Goal: Book appointment/travel/reservation

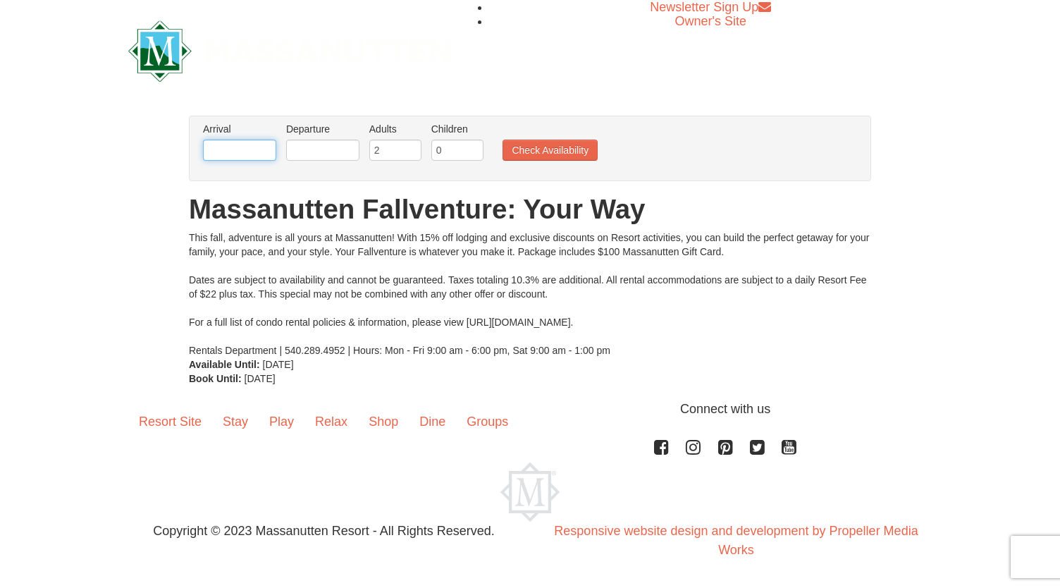
click at [263, 151] on input "text" at bounding box center [239, 150] width 73 height 21
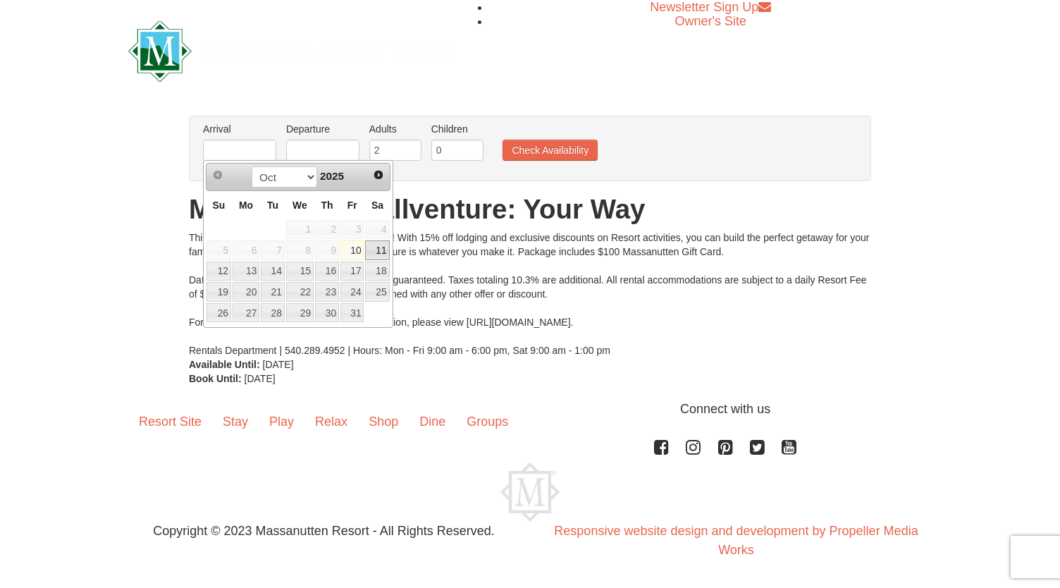
click at [376, 252] on link "11" at bounding box center [377, 250] width 24 height 20
type input "[DATE]"
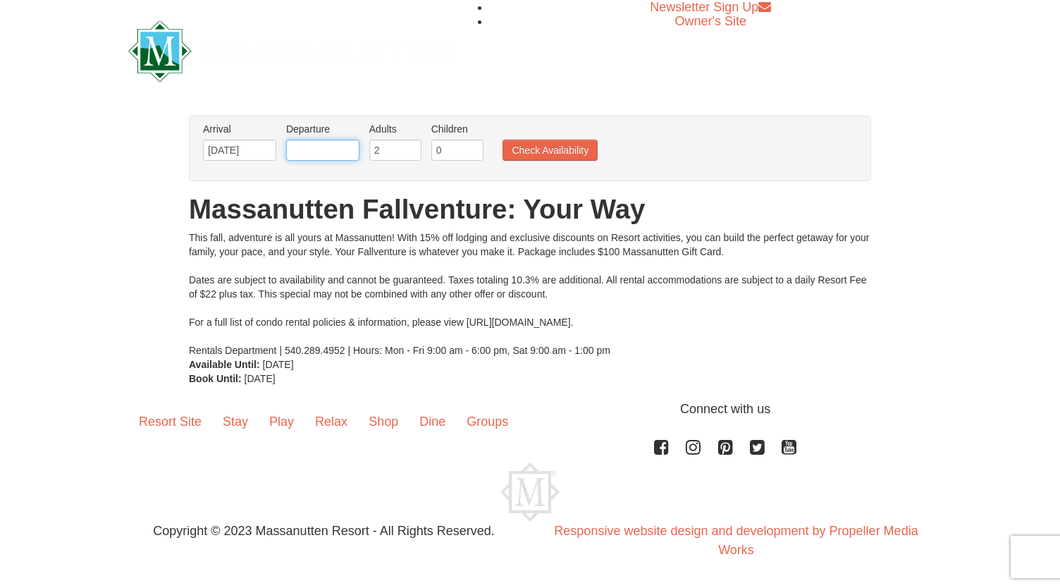
click at [324, 155] on input "text" at bounding box center [322, 150] width 73 height 21
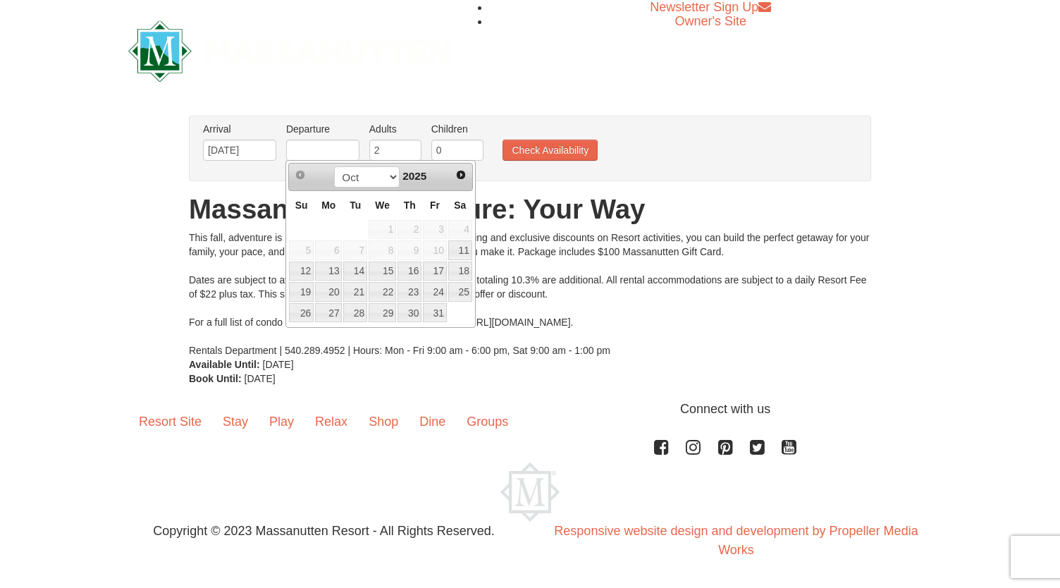
click at [323, 104] on div "× From: To: Adults: 2 Children: 0 Change Arrival Please format dates MM/DD/YYYY…" at bounding box center [530, 250] width 1060 height 298
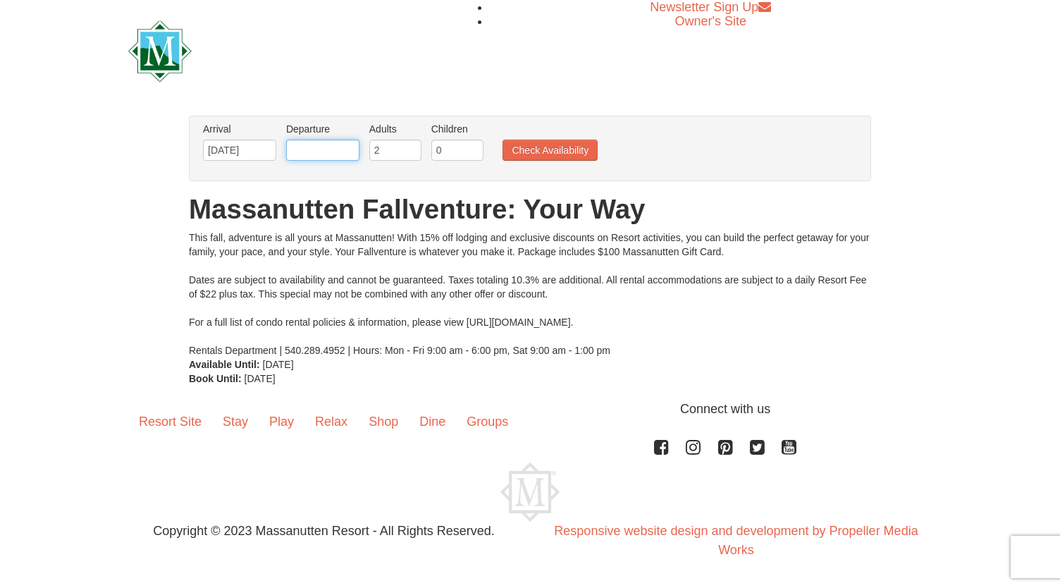
click at [329, 149] on input "text" at bounding box center [322, 150] width 73 height 21
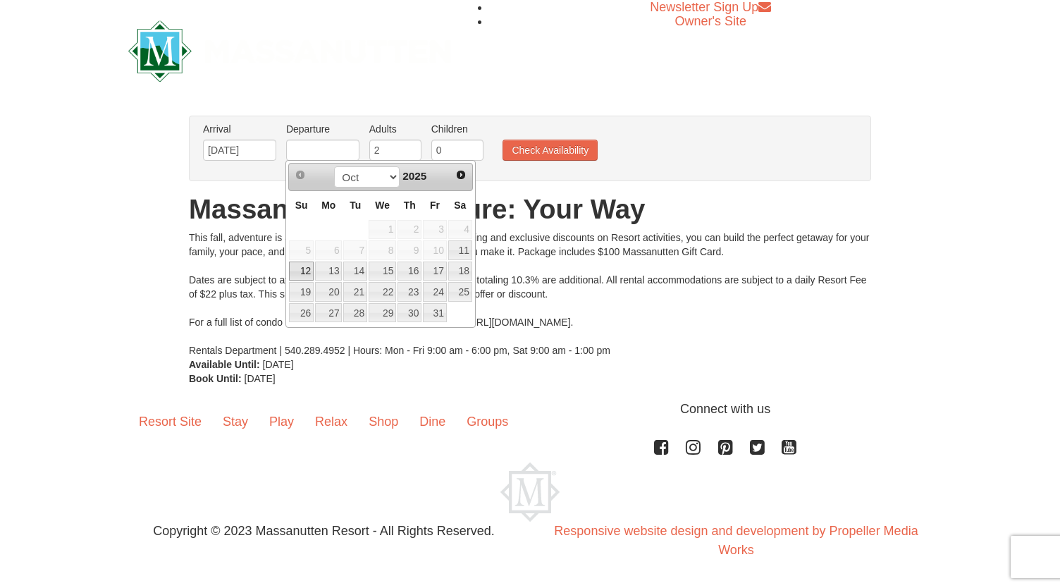
click at [297, 267] on link "12" at bounding box center [301, 271] width 25 height 20
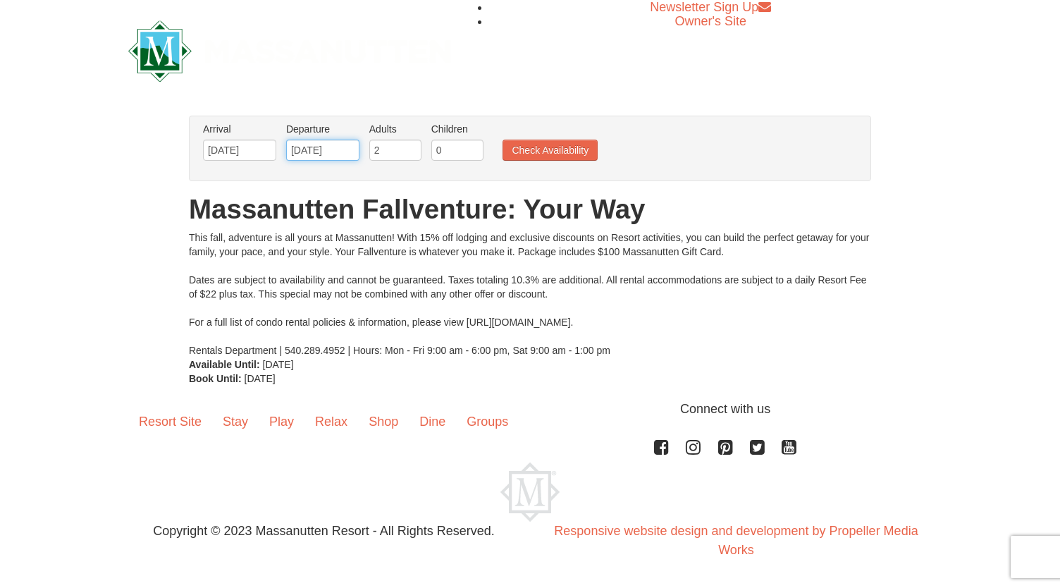
click at [314, 147] on input "[DATE]" at bounding box center [322, 150] width 73 height 21
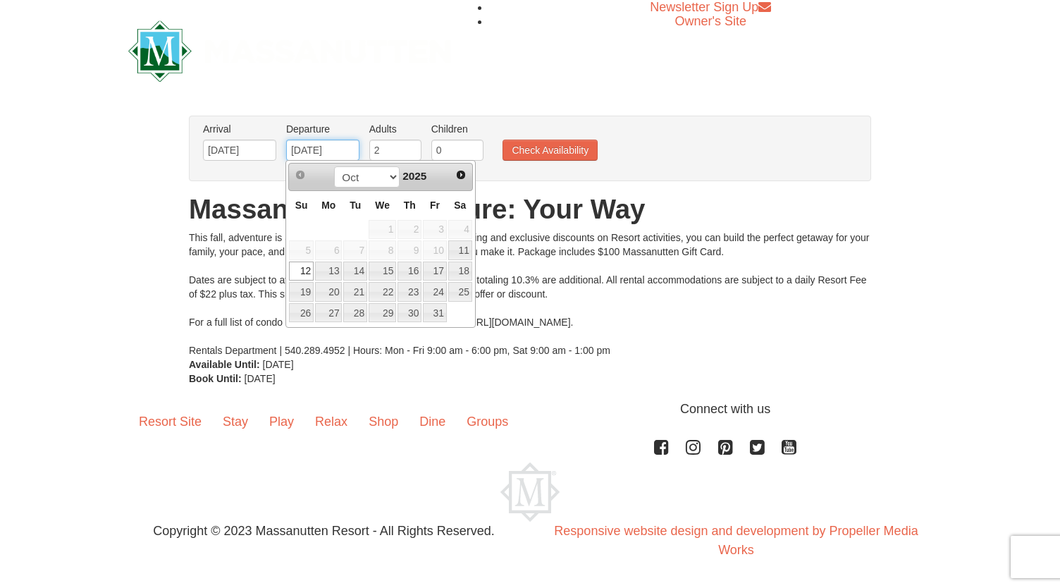
click at [314, 147] on input "[DATE]" at bounding box center [322, 150] width 73 height 21
type input "[DATE]"
click at [455, 150] on input "0" at bounding box center [457, 150] width 52 height 21
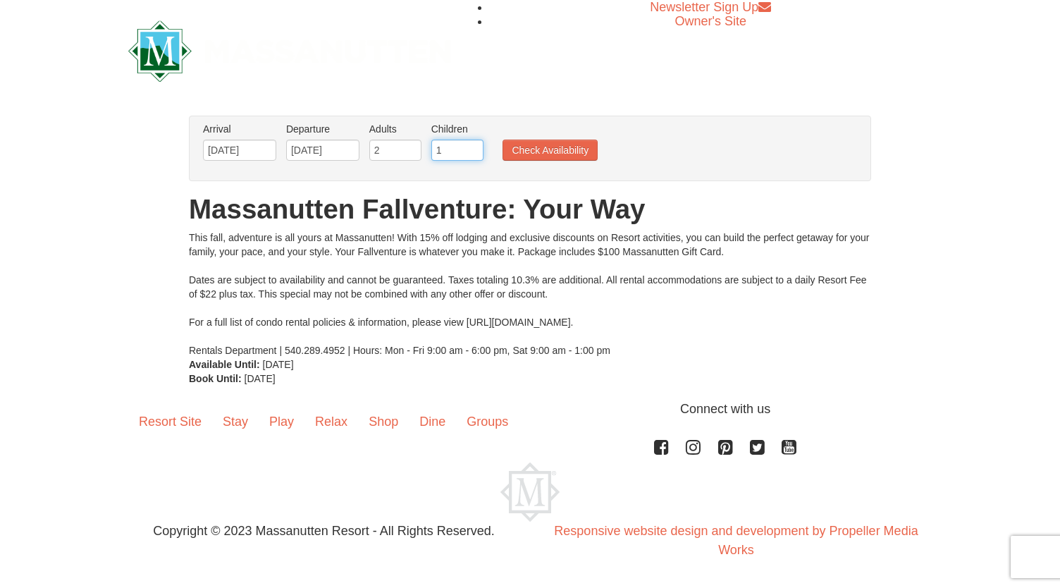
click at [470, 146] on input "1" at bounding box center [457, 150] width 52 height 21
type input "2"
click at [470, 146] on input "2" at bounding box center [457, 150] width 52 height 21
click at [517, 147] on button "Check Availability" at bounding box center [550, 150] width 95 height 21
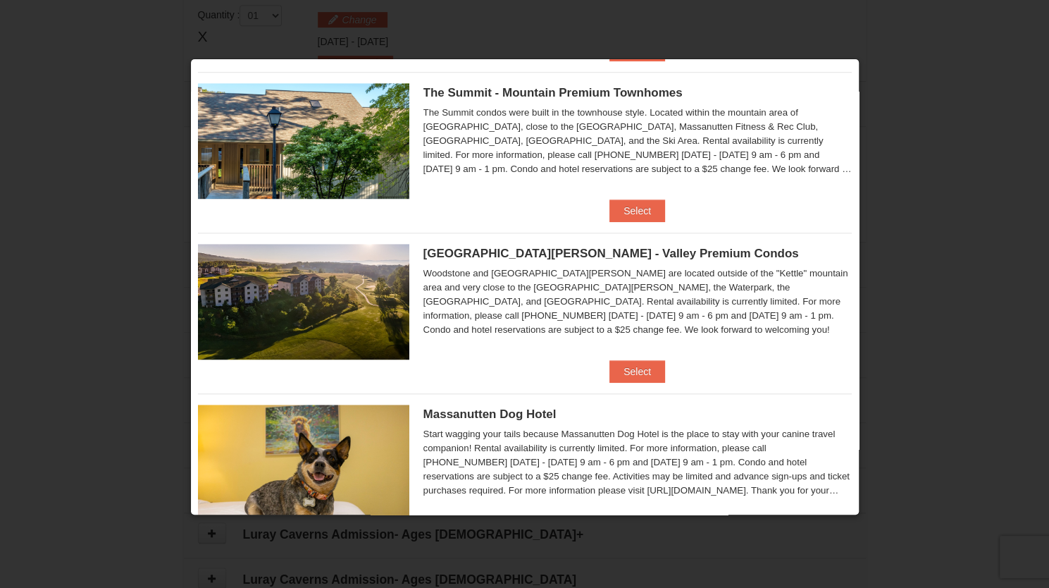
scroll to position [493, 0]
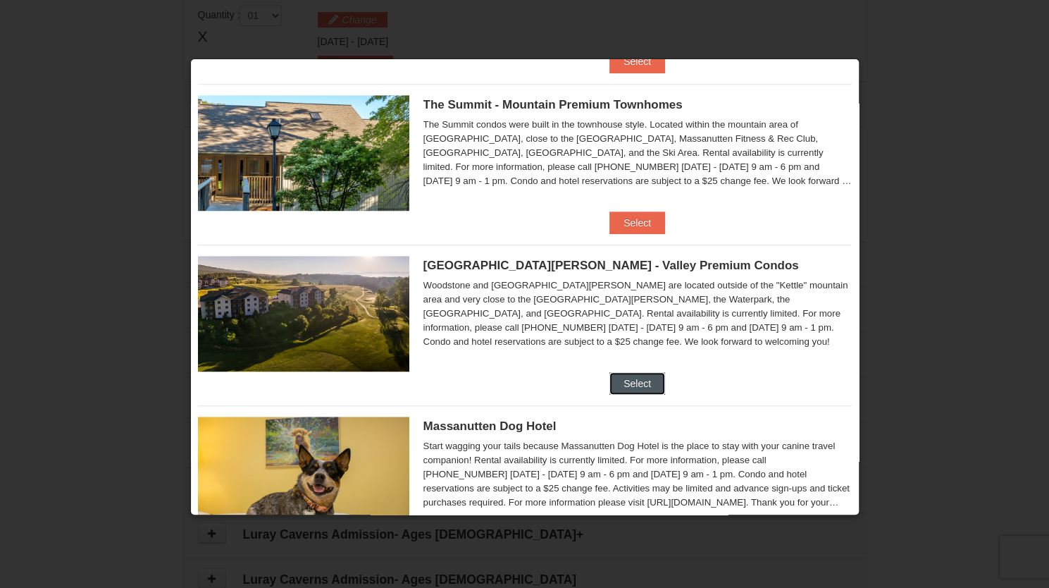
click at [619, 378] on button "Select" at bounding box center [638, 383] width 56 height 23
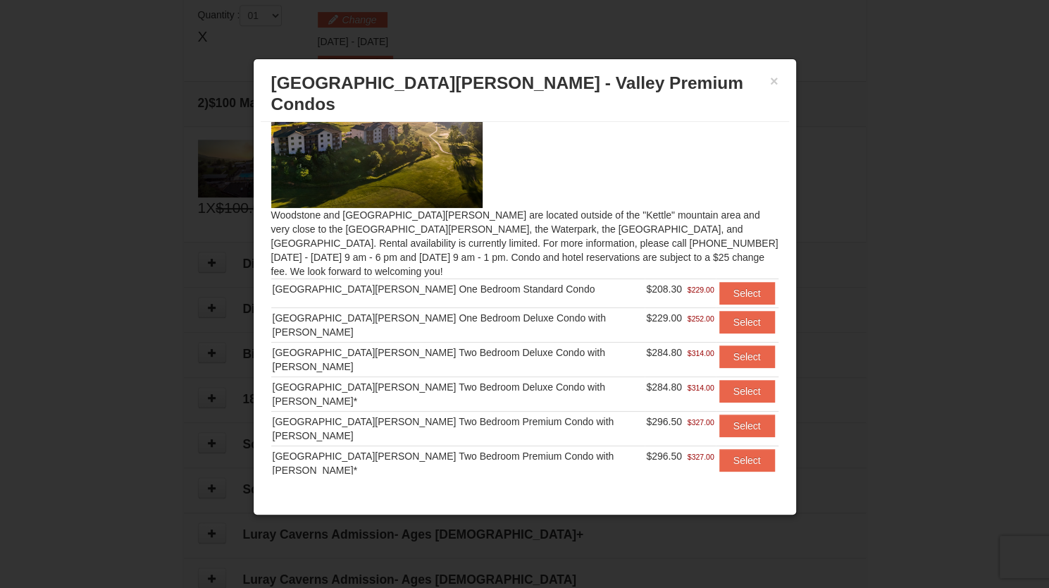
scroll to position [43, 0]
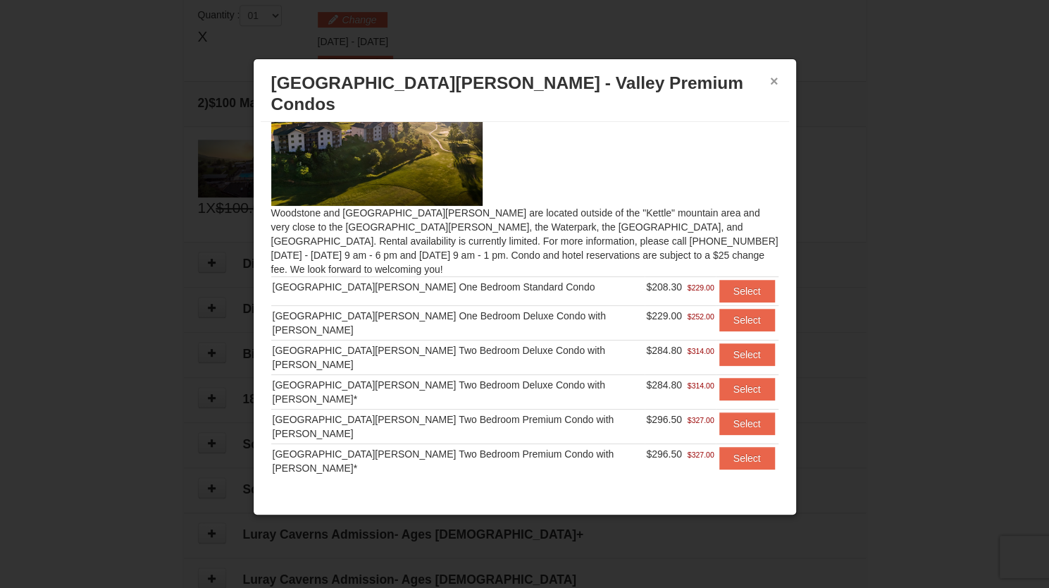
click at [773, 82] on button "×" at bounding box center [774, 81] width 8 height 14
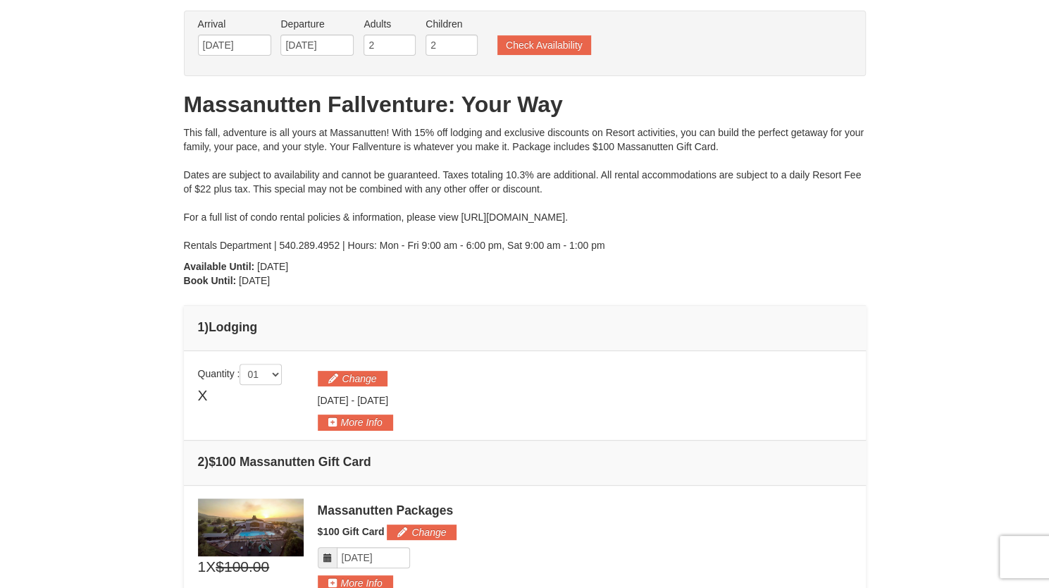
scroll to position [0, 0]
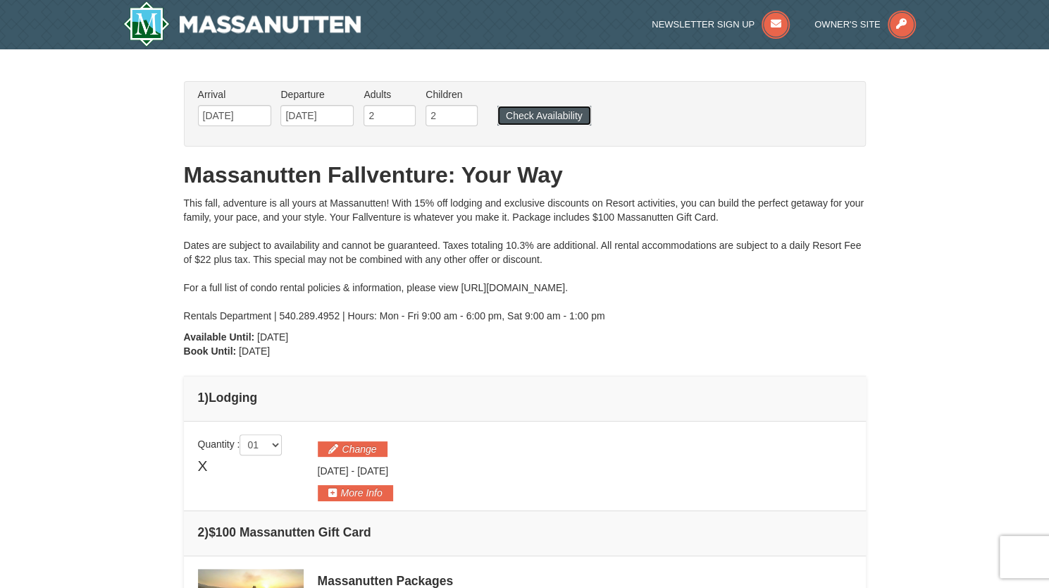
click at [536, 109] on button "Check Availability" at bounding box center [545, 116] width 94 height 20
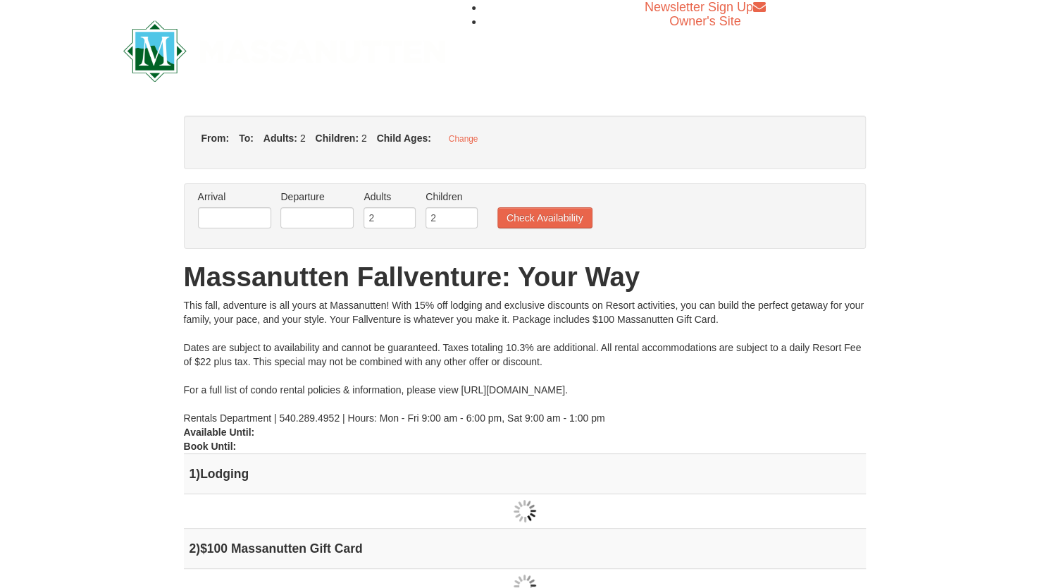
type input "[DATE]"
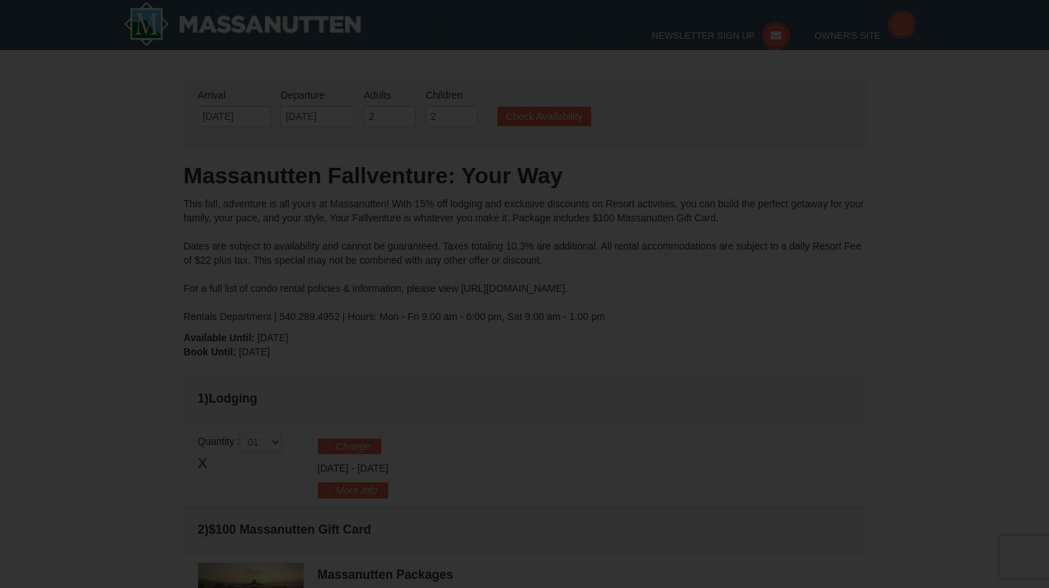
type input "[DATE]"
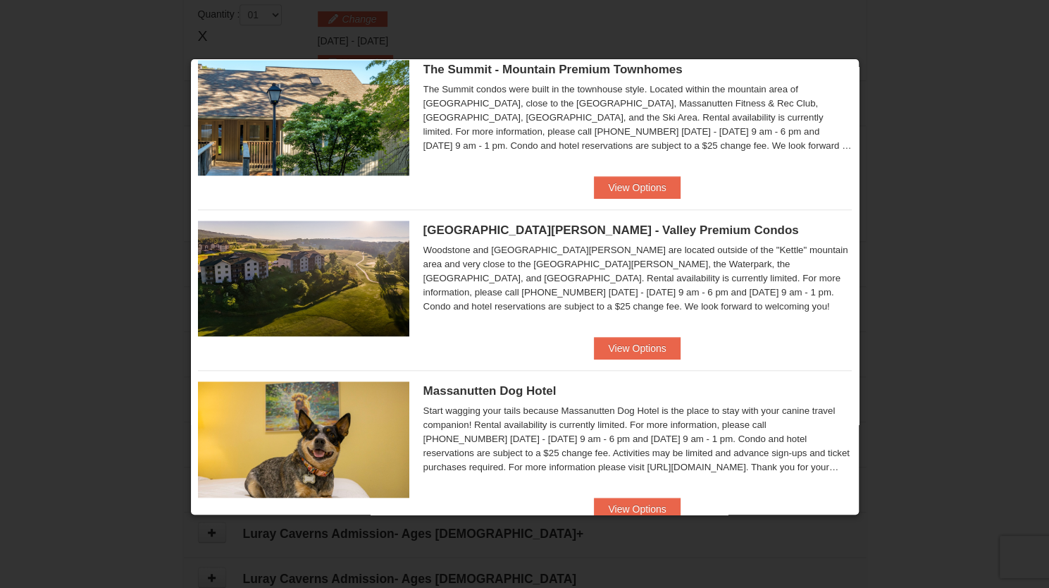
scroll to position [567, 0]
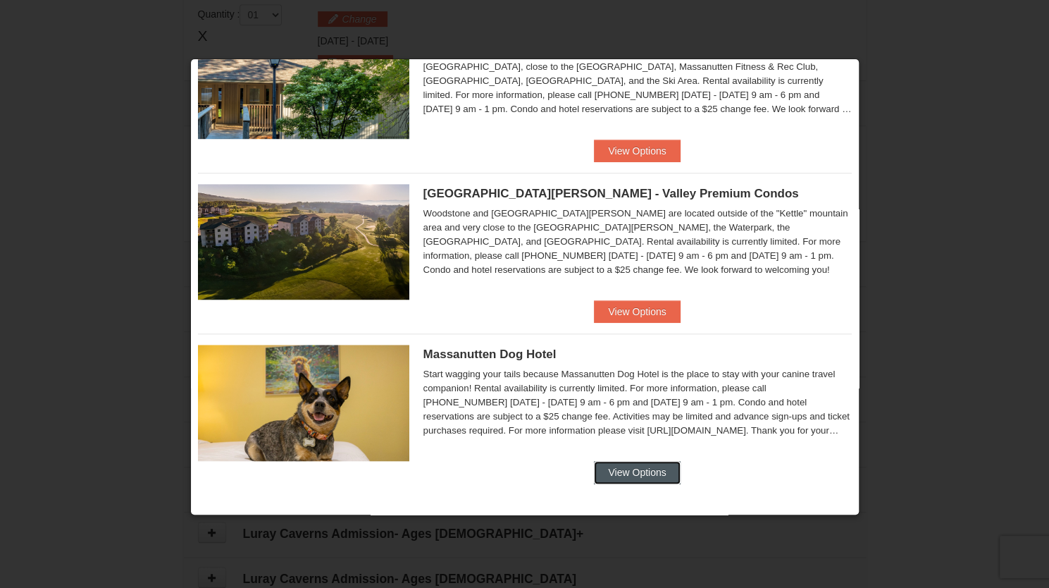
click at [647, 462] on button "View Options" at bounding box center [637, 472] width 86 height 23
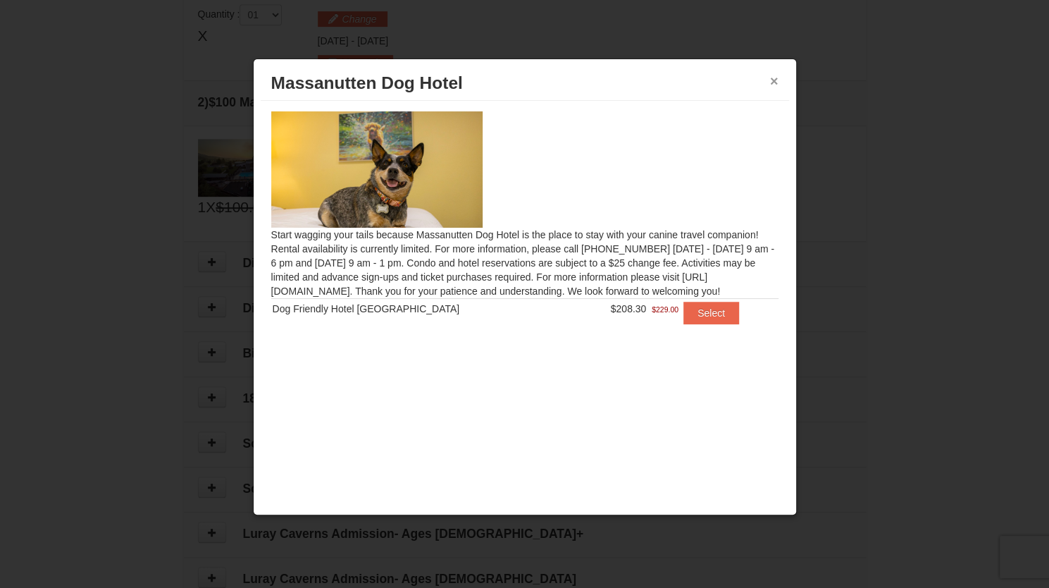
click at [775, 81] on button "×" at bounding box center [774, 81] width 8 height 14
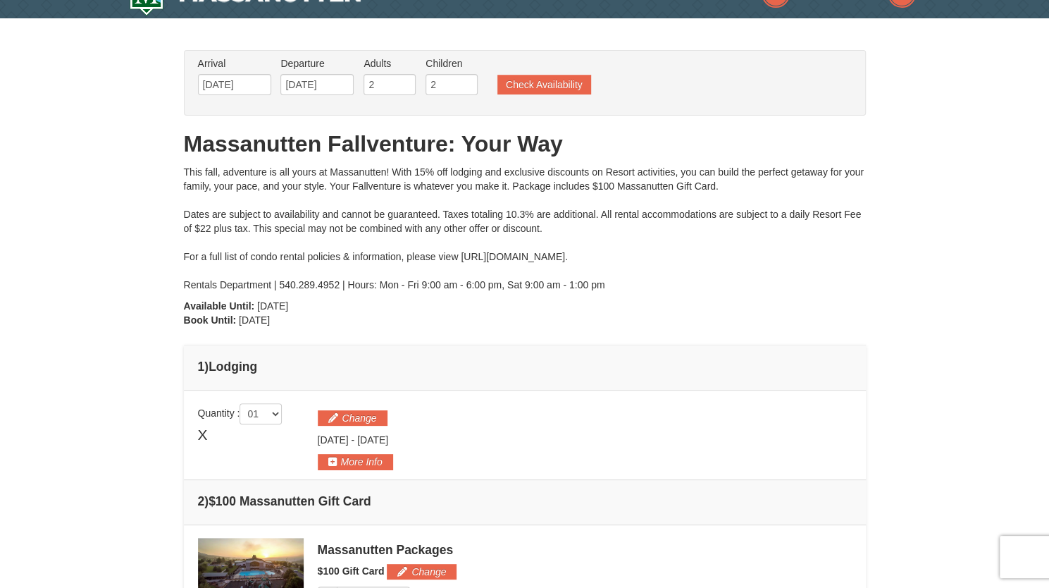
scroll to position [0, 0]
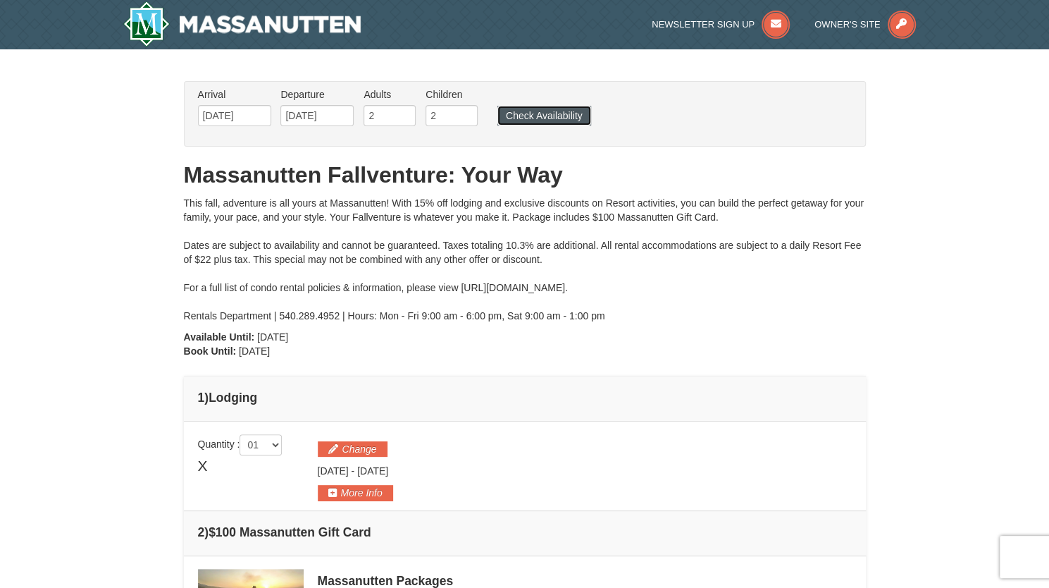
click at [566, 112] on button "Check Availability" at bounding box center [545, 116] width 94 height 20
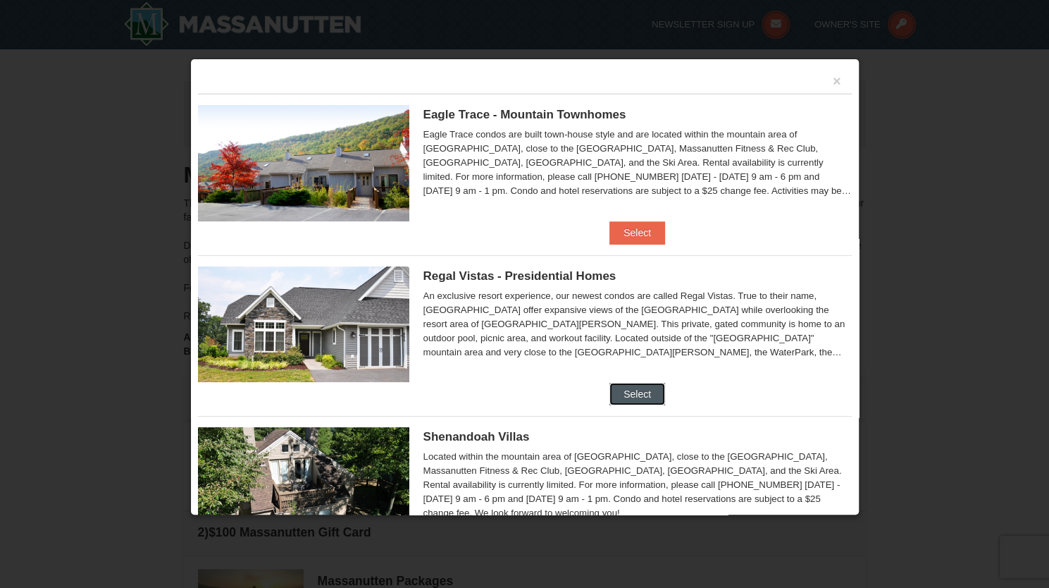
click at [622, 391] on button "Select" at bounding box center [638, 394] width 56 height 23
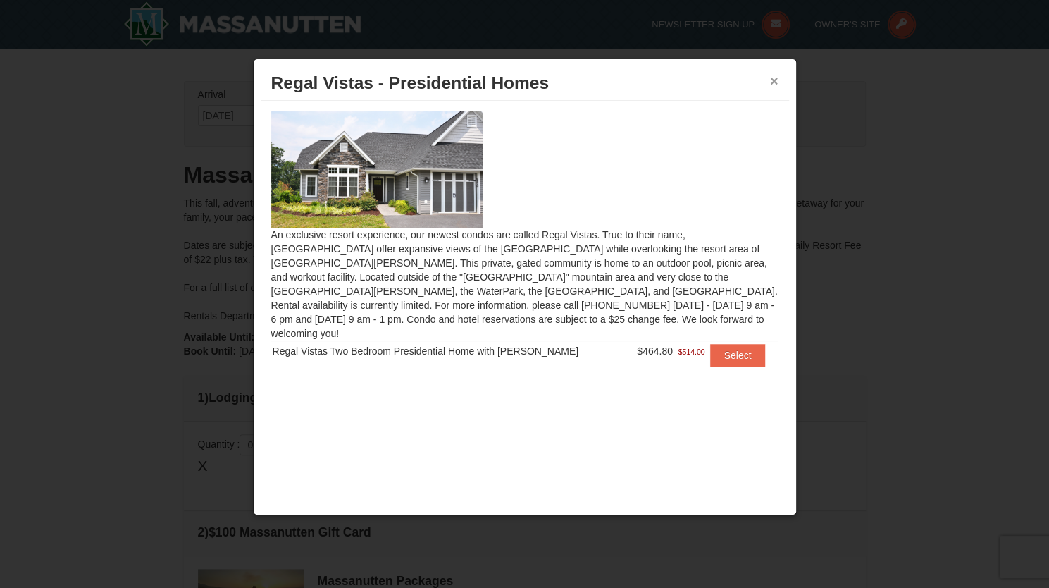
click at [770, 78] on button "×" at bounding box center [774, 81] width 8 height 14
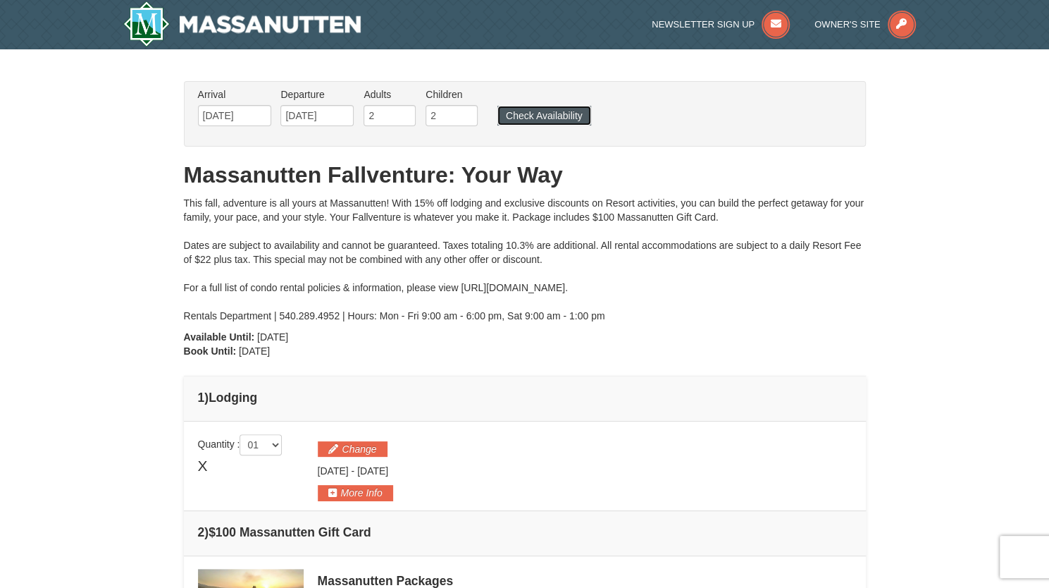
click at [527, 122] on button "Check Availability" at bounding box center [545, 116] width 94 height 20
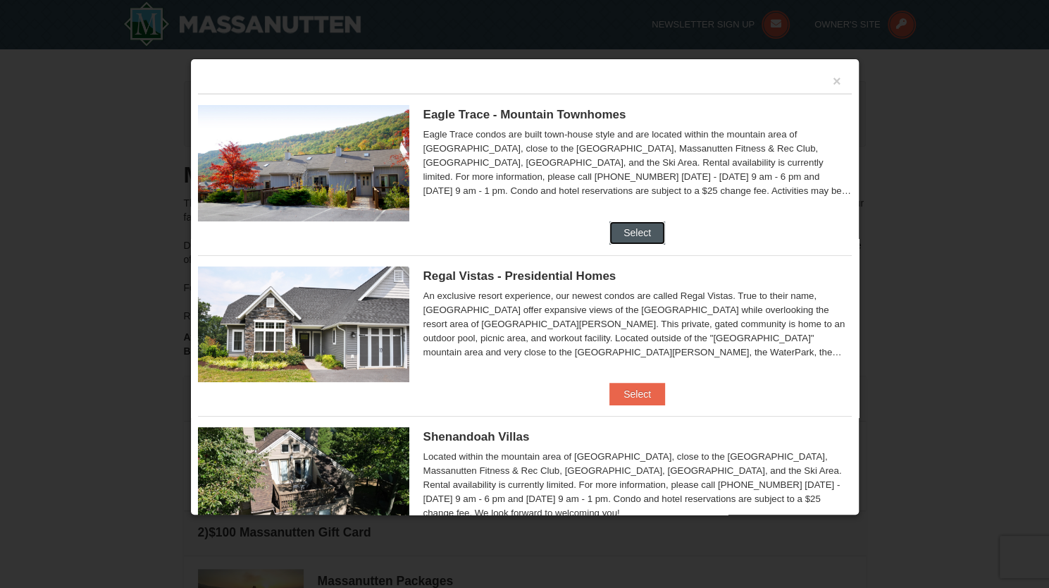
click at [622, 235] on button "Select" at bounding box center [638, 232] width 56 height 23
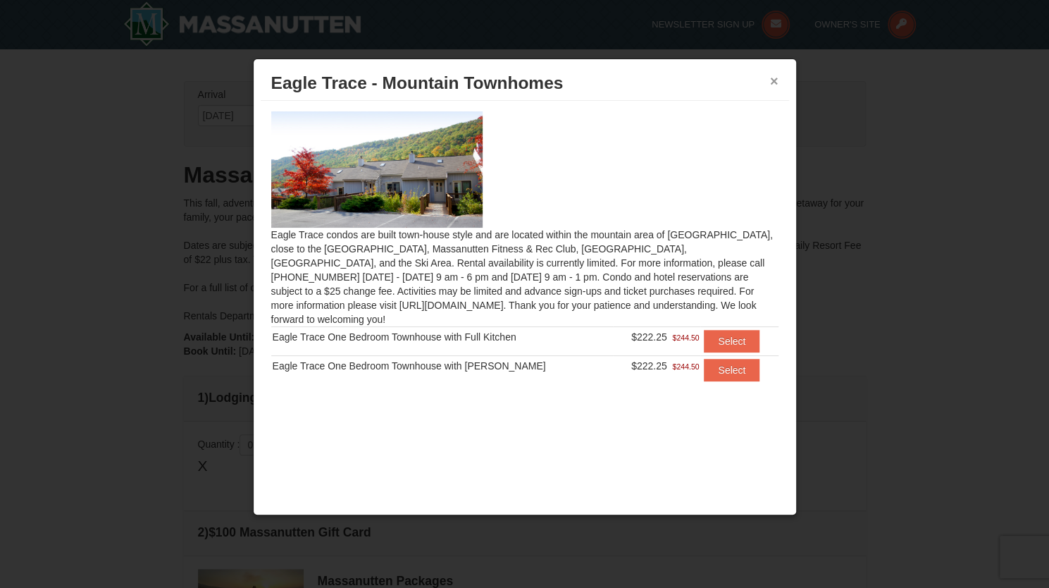
click at [774, 80] on button "×" at bounding box center [774, 81] width 8 height 14
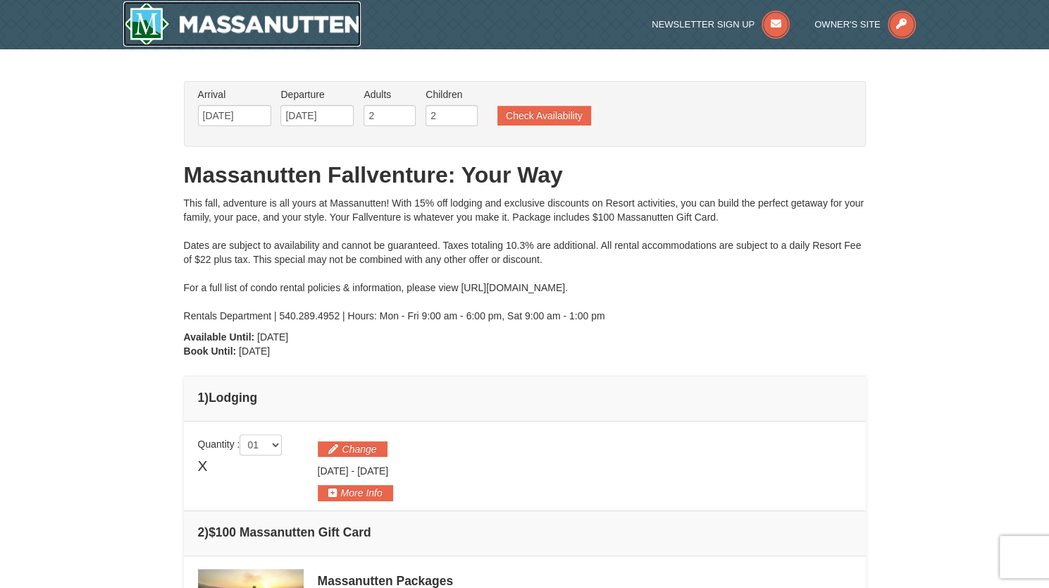
click at [293, 20] on img at bounding box center [242, 23] width 238 height 45
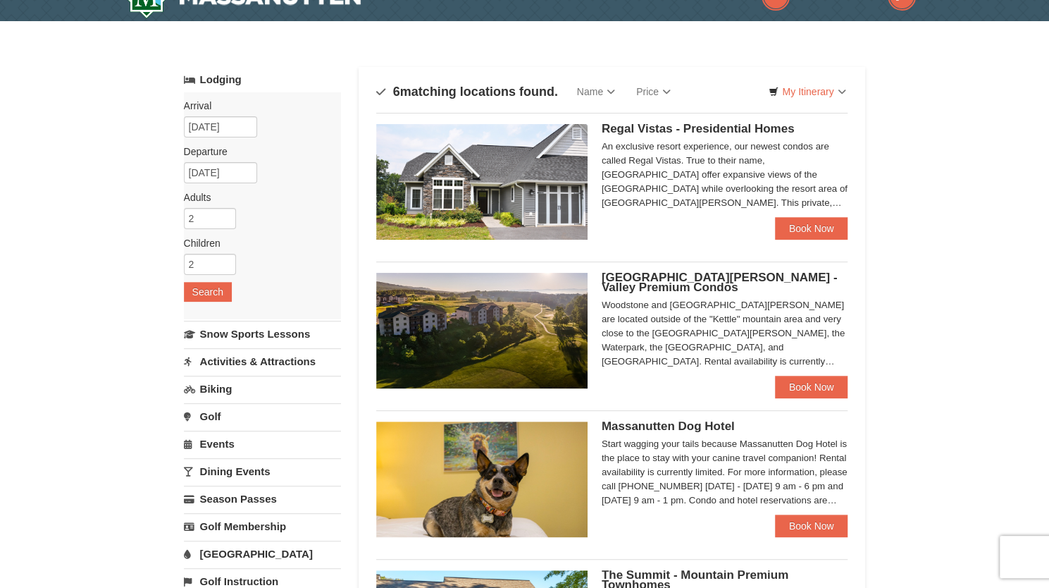
scroll to position [56, 0]
